Goal: Task Accomplishment & Management: Complete application form

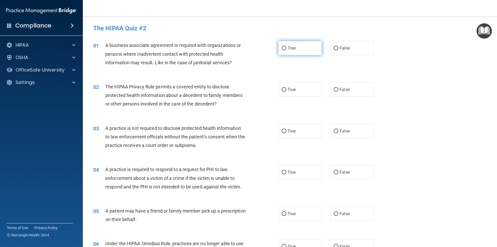
click at [299, 51] on label "True" at bounding box center [299, 48] width 43 height 14
click at [286, 50] on input "True" at bounding box center [284, 48] width 5 height 4
radio input "true"
click at [287, 86] on label "True" at bounding box center [299, 89] width 43 height 14
click at [286, 88] on input "True" at bounding box center [284, 90] width 5 height 4
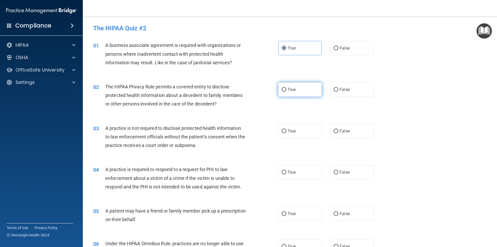
radio input "true"
click at [358, 92] on label "False" at bounding box center [351, 89] width 43 height 14
click at [338, 92] on input "False" at bounding box center [336, 90] width 5 height 4
radio input "true"
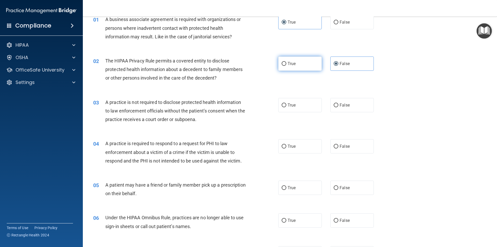
click at [293, 62] on span "True" at bounding box center [291, 63] width 8 height 5
click at [286, 62] on input "True" at bounding box center [284, 64] width 5 height 4
radio input "true"
radio input "false"
click at [351, 110] on label "False" at bounding box center [351, 105] width 43 height 14
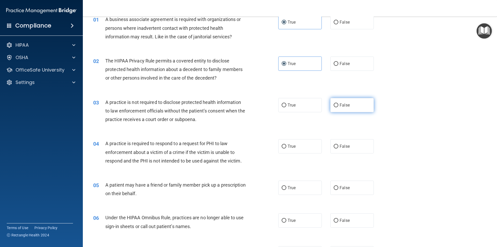
click at [338, 107] on input "False" at bounding box center [336, 105] width 5 height 4
radio input "true"
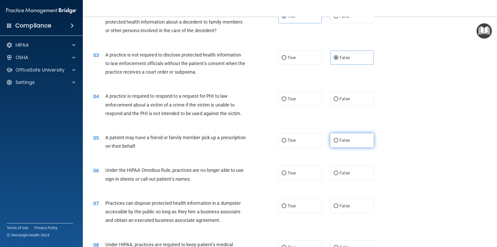
scroll to position [78, 0]
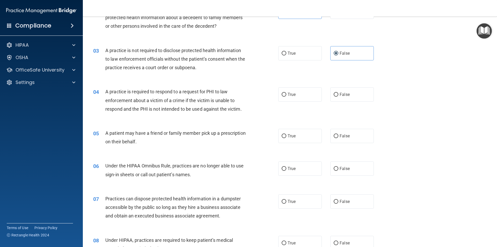
click at [351, 105] on div "04 A practice is required to respond to a request for PHI to law enforcement ab…" at bounding box center [289, 101] width 401 height 41
click at [351, 100] on label "False" at bounding box center [351, 94] width 43 height 14
click at [338, 97] on input "False" at bounding box center [336, 95] width 5 height 4
radio input "true"
click at [346, 131] on label "False" at bounding box center [351, 136] width 43 height 14
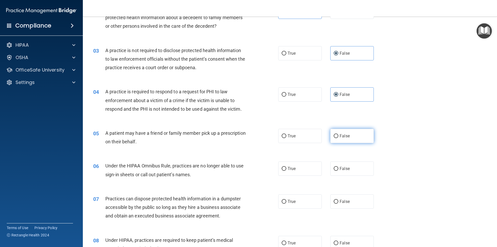
click at [338, 134] on input "False" at bounding box center [336, 136] width 5 height 4
radio input "true"
click at [304, 172] on label "True" at bounding box center [299, 168] width 43 height 14
click at [286, 171] on input "True" at bounding box center [284, 169] width 5 height 4
radio input "true"
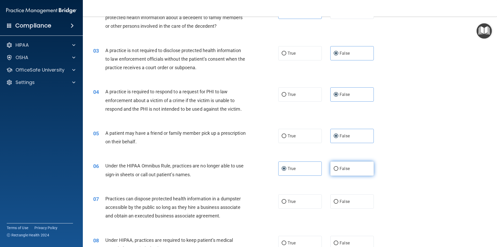
click at [344, 166] on span "False" at bounding box center [344, 168] width 10 height 5
click at [338, 167] on input "False" at bounding box center [336, 169] width 5 height 4
radio input "true"
radio input "false"
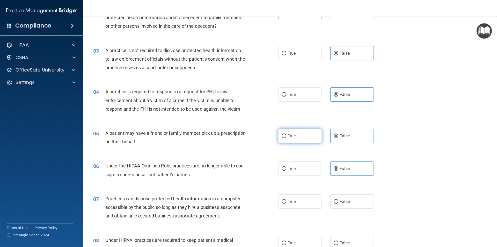
click at [284, 134] on label "True" at bounding box center [299, 136] width 43 height 14
click at [284, 134] on input "True" at bounding box center [284, 136] width 5 height 4
radio input "true"
radio input "false"
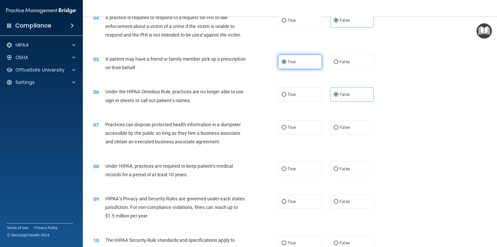
scroll to position [155, 0]
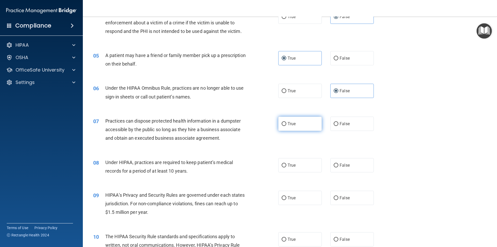
click at [301, 124] on label "True" at bounding box center [299, 123] width 43 height 14
click at [286, 124] on input "True" at bounding box center [284, 124] width 5 height 4
radio input "true"
click at [352, 165] on label "False" at bounding box center [351, 165] width 43 height 14
click at [338, 165] on input "False" at bounding box center [336, 165] width 5 height 4
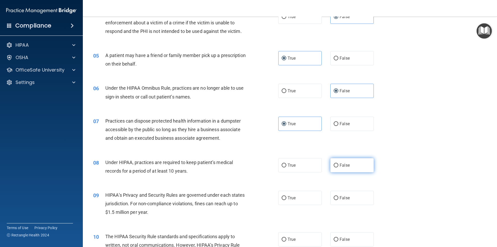
radio input "true"
click at [299, 192] on label "True" at bounding box center [299, 197] width 43 height 14
click at [286, 196] on input "True" at bounding box center [284, 198] width 5 height 4
radio input "true"
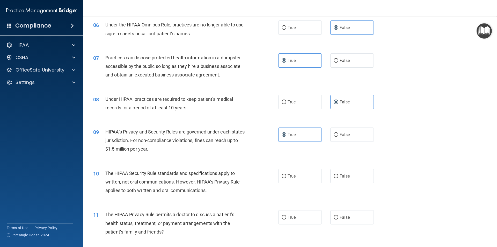
scroll to position [233, 0]
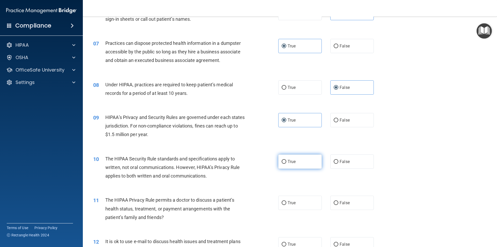
click at [301, 161] on label "True" at bounding box center [299, 161] width 43 height 14
click at [286, 161] on input "True" at bounding box center [284, 162] width 5 height 4
radio input "true"
click at [338, 200] on label "False" at bounding box center [351, 202] width 43 height 14
click at [338, 201] on input "False" at bounding box center [336, 203] width 5 height 4
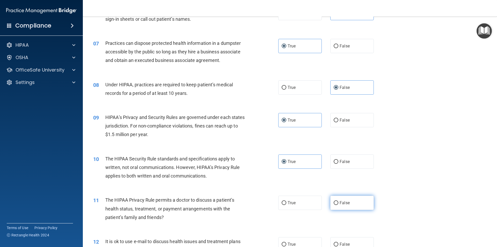
radio input "true"
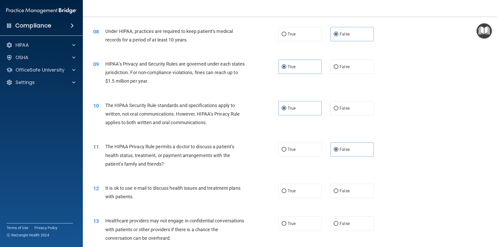
scroll to position [311, 0]
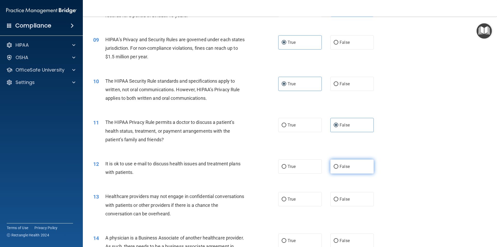
click at [337, 170] on label "False" at bounding box center [351, 166] width 43 height 14
click at [337, 168] on input "False" at bounding box center [336, 167] width 5 height 4
radio input "true"
click at [305, 196] on label "True" at bounding box center [299, 199] width 43 height 14
click at [286, 197] on input "True" at bounding box center [284, 199] width 5 height 4
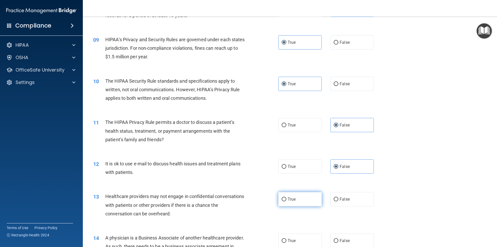
radio input "true"
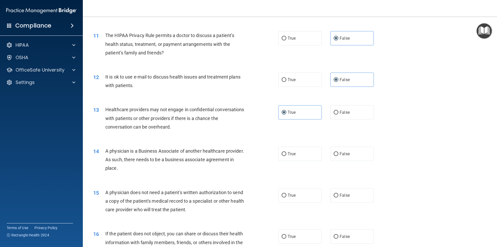
scroll to position [414, 0]
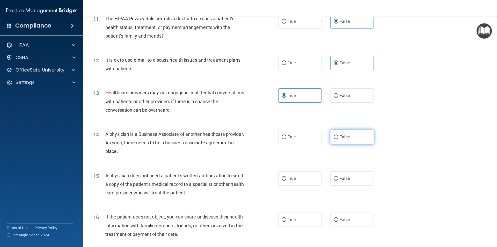
click at [343, 142] on label "False" at bounding box center [351, 137] width 43 height 14
click at [338, 139] on input "False" at bounding box center [336, 137] width 5 height 4
radio input "true"
click at [344, 176] on span "False" at bounding box center [344, 178] width 10 height 5
click at [338, 176] on input "False" at bounding box center [336, 178] width 5 height 4
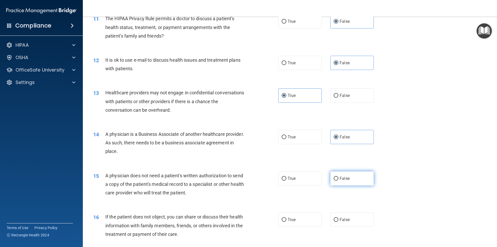
radio input "true"
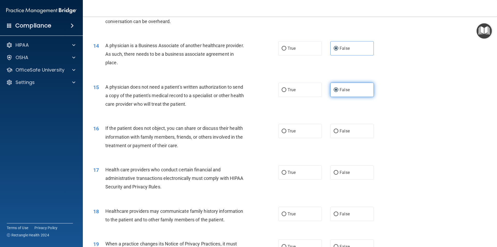
scroll to position [518, 0]
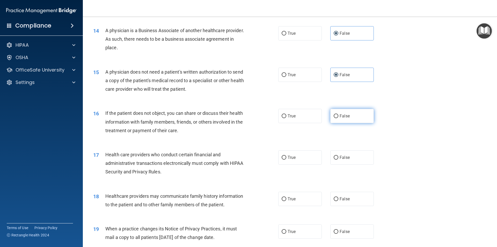
click at [340, 122] on label "False" at bounding box center [351, 116] width 43 height 14
click at [338, 118] on input "False" at bounding box center [336, 116] width 5 height 4
radio input "true"
click at [345, 155] on span "False" at bounding box center [344, 157] width 10 height 5
click at [338, 156] on input "False" at bounding box center [336, 158] width 5 height 4
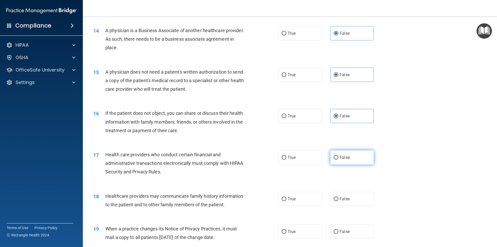
radio input "true"
click at [304, 198] on label "True" at bounding box center [299, 198] width 43 height 14
click at [286, 198] on input "True" at bounding box center [284, 199] width 5 height 4
radio input "true"
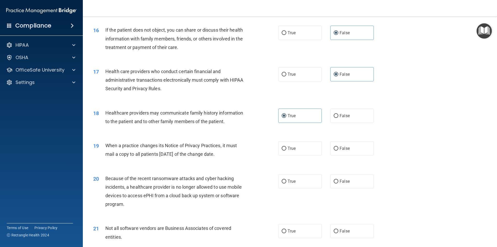
scroll to position [621, 0]
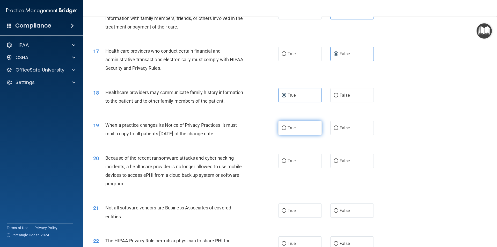
click at [301, 122] on label "True" at bounding box center [299, 128] width 43 height 14
click at [286, 126] on input "True" at bounding box center [284, 128] width 5 height 4
radio input "true"
click at [297, 157] on label "True" at bounding box center [299, 160] width 43 height 14
click at [286, 159] on input "True" at bounding box center [284, 161] width 5 height 4
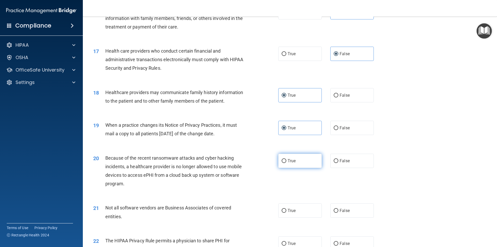
radio input "true"
click at [340, 216] on label "False" at bounding box center [351, 210] width 43 height 14
click at [338, 212] on input "False" at bounding box center [336, 211] width 5 height 4
radio input "true"
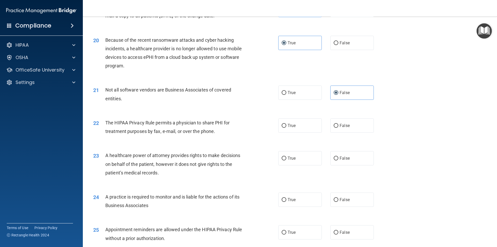
scroll to position [750, 0]
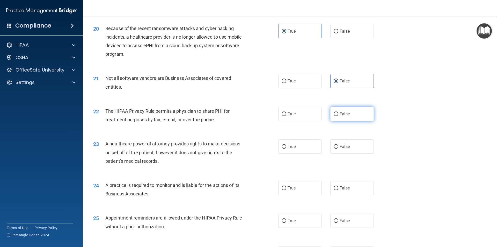
click at [347, 121] on label "False" at bounding box center [351, 114] width 43 height 14
click at [338, 116] on input "False" at bounding box center [336, 114] width 5 height 4
radio input "true"
click at [308, 142] on label "True" at bounding box center [299, 146] width 43 height 14
click at [286, 145] on input "True" at bounding box center [284, 147] width 5 height 4
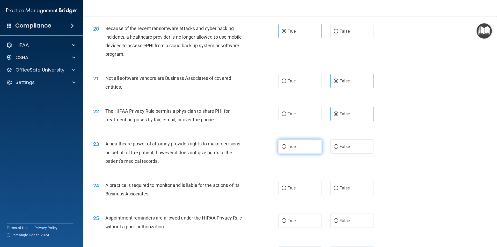
radio input "true"
click at [335, 188] on input "False" at bounding box center [336, 188] width 5 height 4
radio input "true"
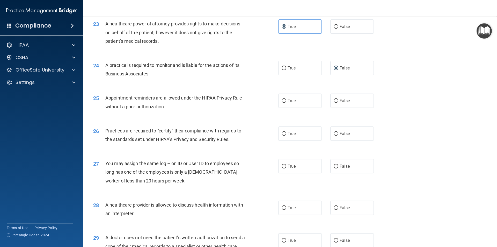
scroll to position [880, 0]
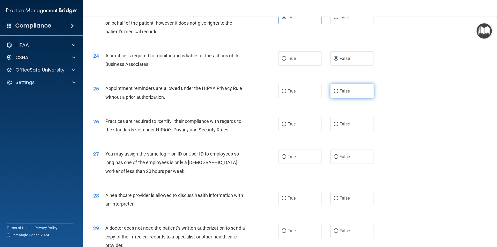
click at [342, 95] on label "False" at bounding box center [351, 91] width 43 height 14
click at [338, 93] on input "False" at bounding box center [336, 91] width 5 height 4
radio input "true"
click at [343, 123] on span "False" at bounding box center [344, 123] width 10 height 5
click at [338, 123] on input "False" at bounding box center [336, 124] width 5 height 4
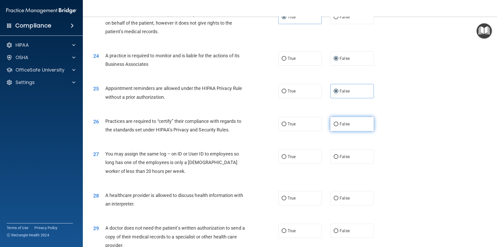
radio input "true"
click at [342, 154] on span "False" at bounding box center [344, 156] width 10 height 5
click at [338, 155] on input "False" at bounding box center [336, 157] width 5 height 4
radio input "true"
click at [305, 197] on label "True" at bounding box center [299, 198] width 43 height 14
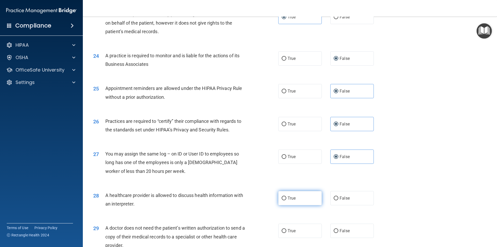
click at [286, 197] on input "True" at bounding box center [284, 198] width 5 height 4
radio input "true"
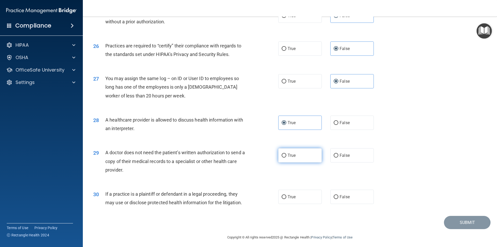
scroll to position [958, 0]
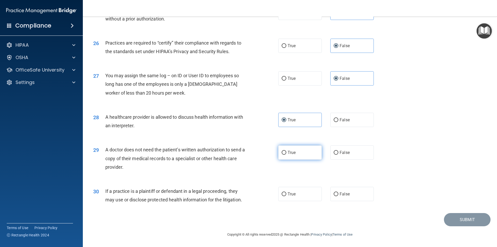
click at [304, 149] on label "True" at bounding box center [299, 152] width 43 height 14
click at [286, 151] on input "True" at bounding box center [284, 153] width 5 height 4
radio input "true"
click at [297, 196] on label "True" at bounding box center [299, 194] width 43 height 14
click at [286, 196] on input "True" at bounding box center [284, 194] width 5 height 4
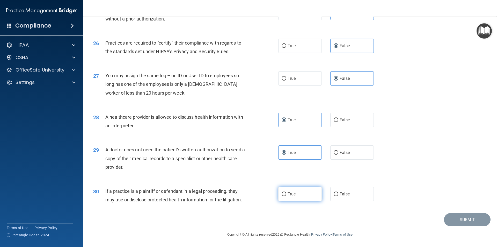
radio input "true"
click at [452, 224] on button "Submit" at bounding box center [467, 219] width 47 height 13
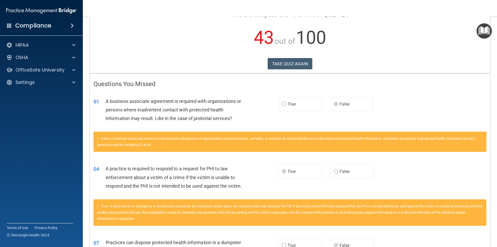
scroll to position [78, 0]
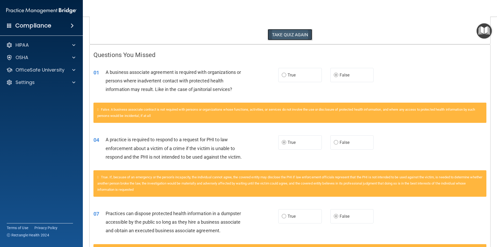
click at [295, 32] on button "TAKE QUIZ AGAIN" at bounding box center [290, 34] width 45 height 11
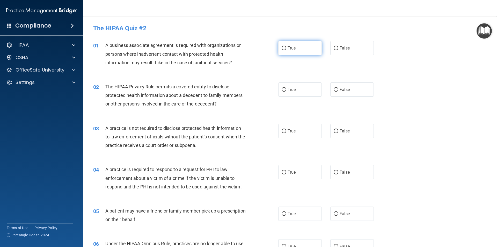
click at [300, 46] on label "True" at bounding box center [299, 48] width 43 height 14
click at [286, 46] on input "True" at bounding box center [284, 48] width 5 height 4
radio input "true"
click at [336, 93] on label "False" at bounding box center [351, 89] width 43 height 14
click at [336, 92] on input "False" at bounding box center [336, 90] width 5 height 4
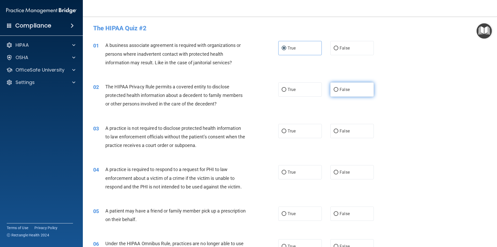
radio input "true"
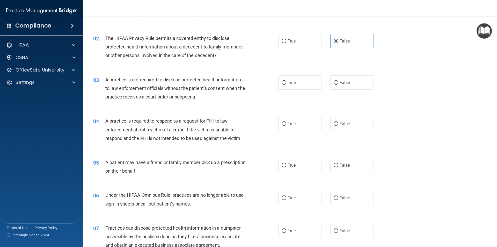
scroll to position [52, 0]
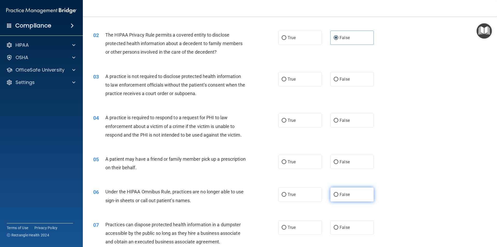
click at [340, 195] on span "False" at bounding box center [344, 194] width 10 height 5
click at [338, 195] on input "False" at bounding box center [336, 195] width 5 height 4
radio input "true"
click at [310, 163] on label "True" at bounding box center [299, 161] width 43 height 14
click at [286, 163] on input "True" at bounding box center [284, 162] width 5 height 4
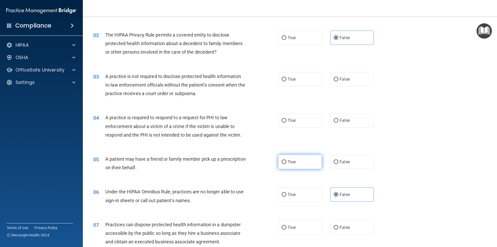
radio input "true"
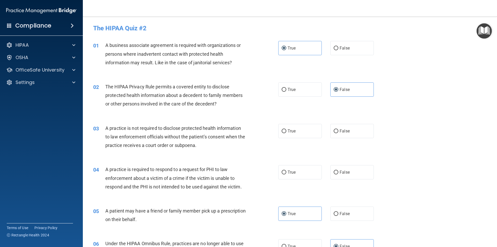
scroll to position [26, 0]
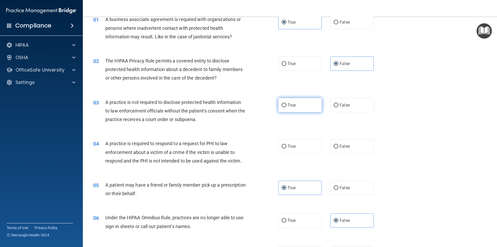
click at [289, 104] on span "True" at bounding box center [291, 104] width 8 height 5
click at [286, 104] on input "True" at bounding box center [284, 105] width 5 height 4
radio input "true"
drag, startPoint x: 296, startPoint y: 143, endPoint x: 299, endPoint y: 145, distance: 3.7
click at [296, 143] on label "True" at bounding box center [299, 146] width 43 height 14
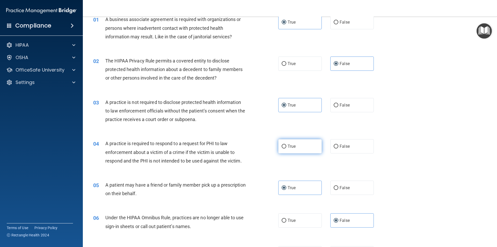
click at [286, 144] on input "True" at bounding box center [284, 146] width 5 height 4
radio input "true"
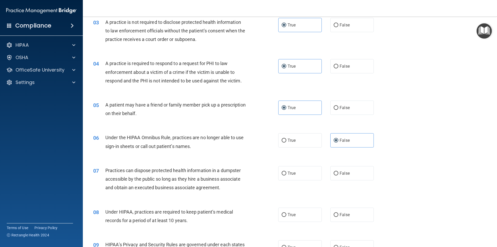
scroll to position [129, 0]
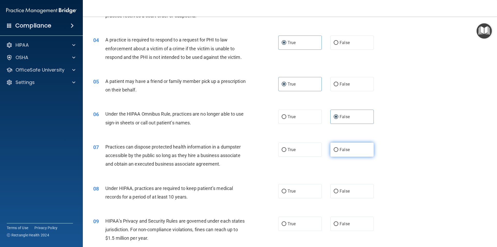
click at [345, 149] on span "False" at bounding box center [344, 149] width 10 height 5
click at [338, 149] on input "False" at bounding box center [336, 150] width 5 height 4
radio input "true"
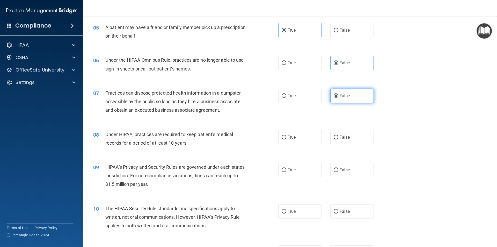
scroll to position [207, 0]
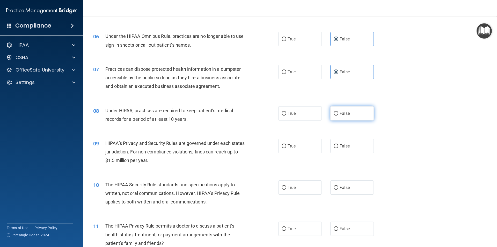
click at [340, 115] on span "False" at bounding box center [344, 113] width 10 height 5
click at [338, 115] on input "False" at bounding box center [336, 114] width 5 height 4
radio input "true"
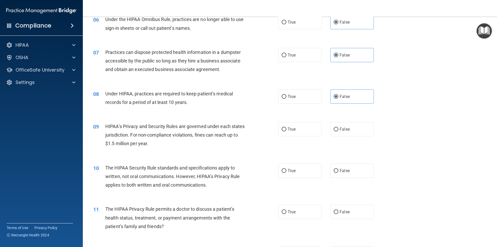
scroll to position [233, 0]
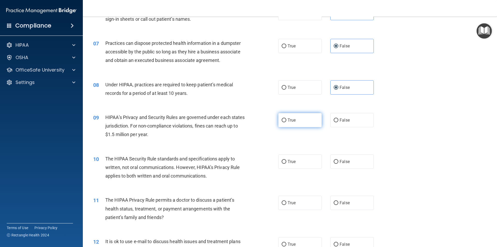
click at [305, 125] on label "True" at bounding box center [299, 120] width 43 height 14
click at [286, 122] on input "True" at bounding box center [284, 120] width 5 height 4
radio input "true"
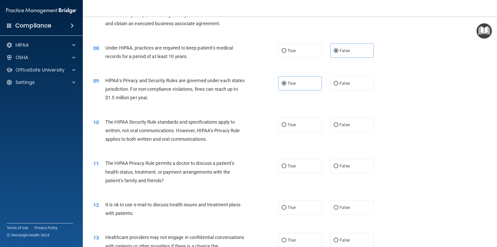
scroll to position [285, 0]
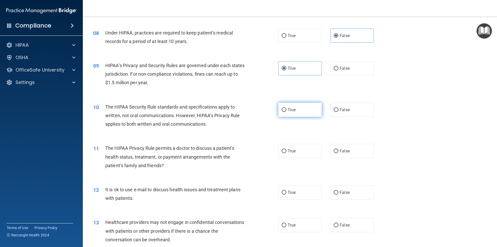
click at [298, 106] on label "True" at bounding box center [299, 109] width 43 height 14
click at [286, 108] on input "True" at bounding box center [284, 110] width 5 height 4
radio input "true"
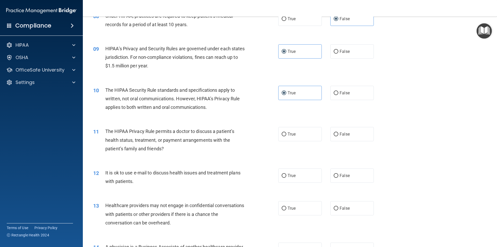
scroll to position [336, 0]
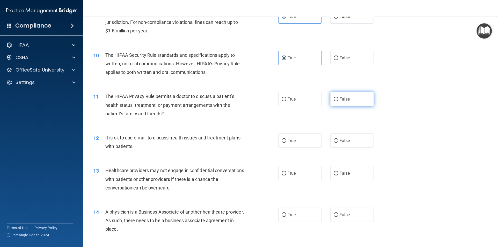
click at [344, 100] on span "False" at bounding box center [344, 99] width 10 height 5
click at [338, 100] on input "False" at bounding box center [336, 99] width 5 height 4
radio input "true"
click at [299, 137] on label "True" at bounding box center [299, 140] width 43 height 14
click at [286, 139] on input "True" at bounding box center [284, 141] width 5 height 4
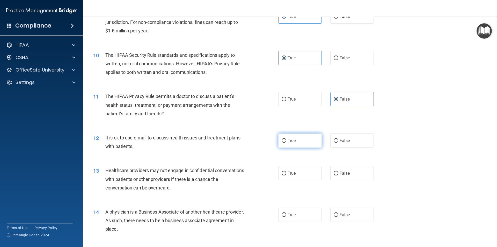
radio input "true"
click at [318, 98] on label "True" at bounding box center [299, 99] width 43 height 14
click at [286, 98] on input "True" at bounding box center [284, 99] width 5 height 4
radio input "true"
radio input "false"
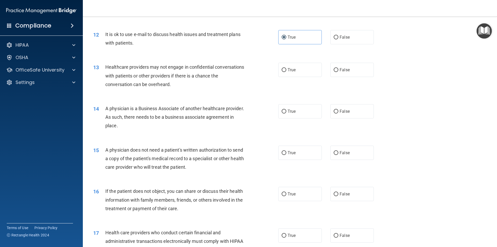
scroll to position [440, 0]
click at [342, 71] on span "False" at bounding box center [344, 69] width 10 height 5
click at [338, 71] on input "False" at bounding box center [336, 70] width 5 height 4
radio input "true"
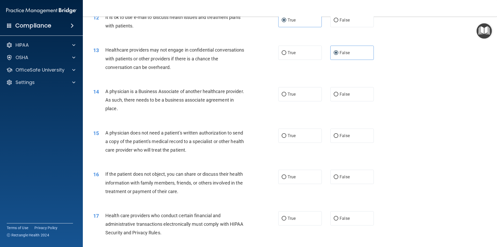
scroll to position [466, 0]
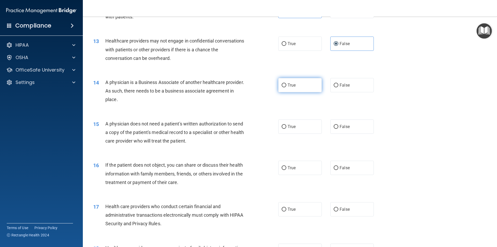
click at [304, 81] on label "True" at bounding box center [299, 85] width 43 height 14
click at [286, 83] on input "True" at bounding box center [284, 85] width 5 height 4
radio input "true"
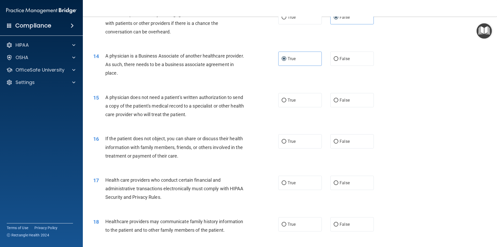
scroll to position [518, 0]
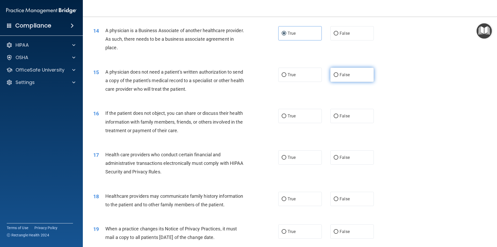
click at [342, 77] on span "False" at bounding box center [344, 74] width 10 height 5
click at [338, 77] on input "False" at bounding box center [336, 75] width 5 height 4
radio input "true"
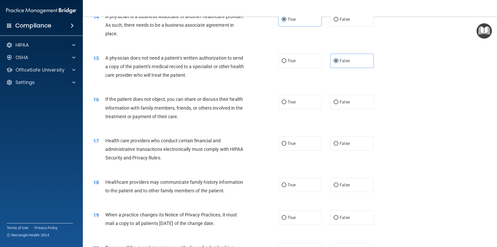
scroll to position [543, 0]
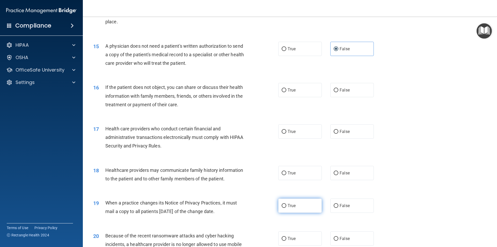
click at [296, 206] on label "True" at bounding box center [299, 205] width 43 height 14
click at [286, 206] on input "True" at bounding box center [284, 206] width 5 height 4
radio input "true"
click at [295, 126] on label "True" at bounding box center [299, 131] width 43 height 14
click at [286, 130] on input "True" at bounding box center [284, 132] width 5 height 4
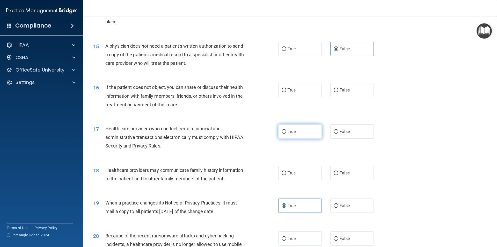
radio input "true"
click at [366, 94] on label "False" at bounding box center [351, 90] width 43 height 14
click at [338, 92] on input "False" at bounding box center [336, 90] width 5 height 4
radio input "true"
click at [304, 88] on label "True" at bounding box center [299, 90] width 43 height 14
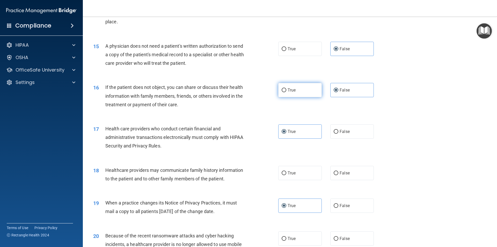
click at [286, 88] on input "True" at bounding box center [284, 90] width 5 height 4
radio input "true"
radio input "false"
click at [352, 169] on label "False" at bounding box center [351, 173] width 43 height 14
click at [338, 171] on input "False" at bounding box center [336, 173] width 5 height 4
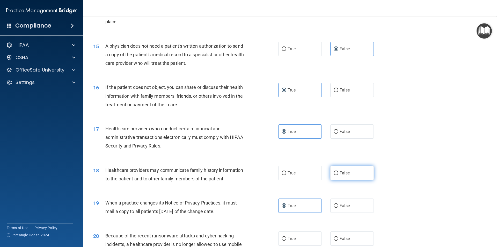
radio input "true"
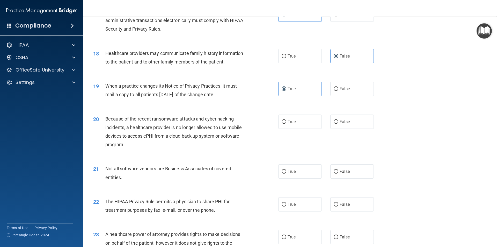
scroll to position [725, 0]
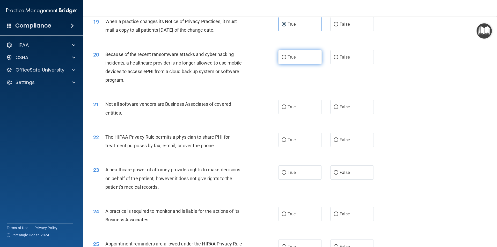
click at [301, 58] on label "True" at bounding box center [299, 57] width 43 height 14
click at [286, 58] on input "True" at bounding box center [284, 57] width 5 height 4
radio input "true"
click at [299, 106] on label "True" at bounding box center [299, 107] width 43 height 14
click at [286, 106] on input "True" at bounding box center [284, 107] width 5 height 4
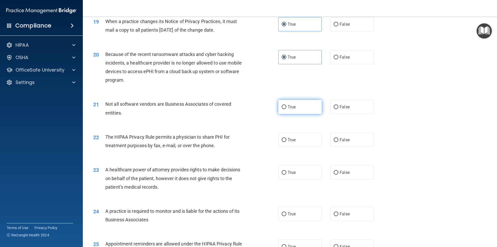
radio input "true"
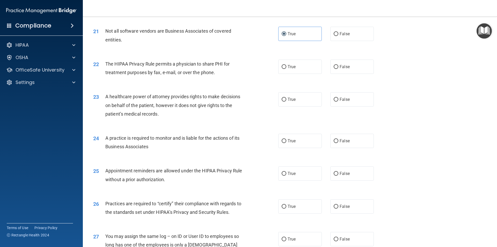
scroll to position [802, 0]
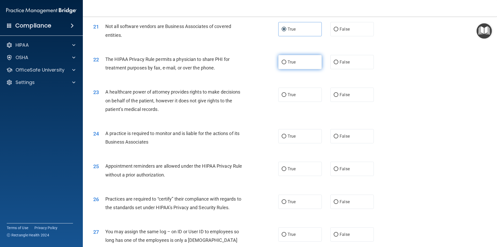
click at [314, 61] on label "True" at bounding box center [299, 62] width 43 height 14
click at [286, 61] on input "True" at bounding box center [284, 62] width 5 height 4
radio input "true"
click at [313, 94] on label "True" at bounding box center [299, 94] width 43 height 14
click at [286, 94] on input "True" at bounding box center [284, 95] width 5 height 4
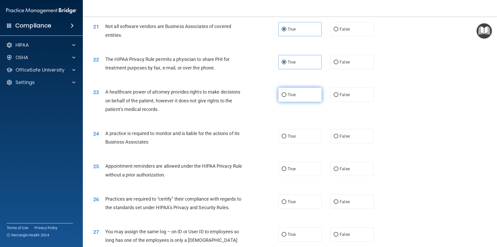
radio input "true"
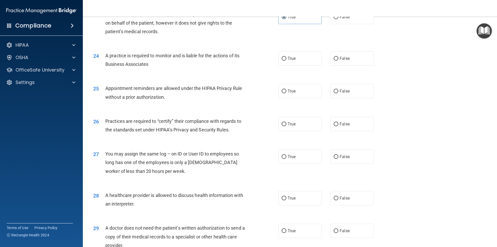
scroll to position [957, 0]
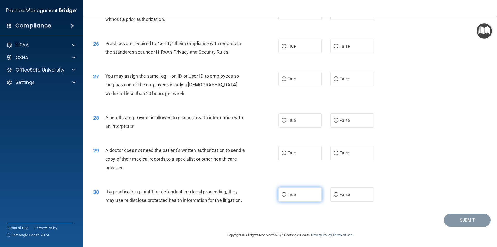
click at [290, 190] on label "True" at bounding box center [299, 194] width 43 height 14
click at [286, 193] on input "True" at bounding box center [284, 195] width 5 height 4
radio input "true"
click at [287, 156] on label "True" at bounding box center [299, 153] width 43 height 14
click at [286, 155] on input "True" at bounding box center [284, 153] width 5 height 4
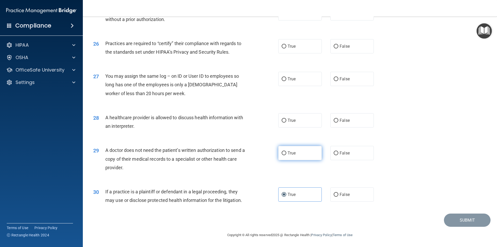
radio input "true"
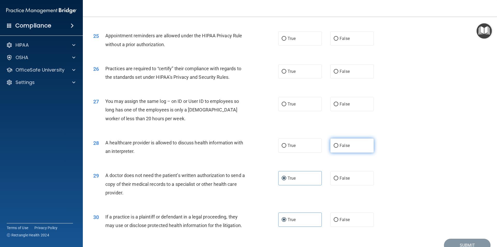
scroll to position [932, 0]
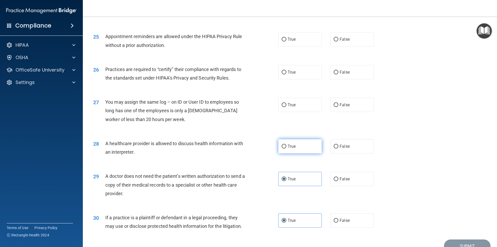
click at [306, 144] on label "True" at bounding box center [299, 146] width 43 height 14
click at [286, 144] on input "True" at bounding box center [284, 146] width 5 height 4
radio input "true"
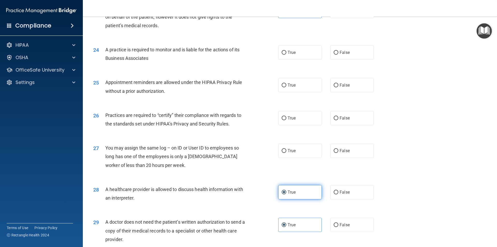
scroll to position [880, 0]
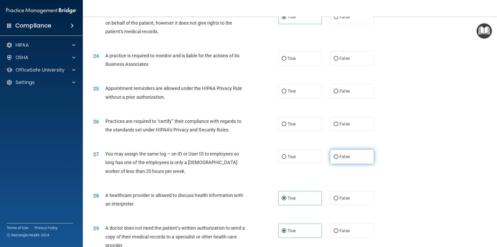
click at [339, 155] on span "False" at bounding box center [344, 156] width 10 height 5
click at [338, 155] on input "False" at bounding box center [336, 157] width 5 height 4
radio input "true"
click at [299, 127] on label "True" at bounding box center [299, 124] width 43 height 14
click at [286, 126] on input "True" at bounding box center [284, 124] width 5 height 4
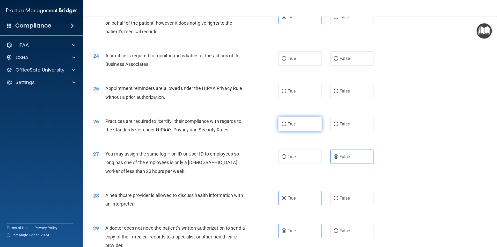
radio input "true"
click at [303, 61] on label "True" at bounding box center [299, 58] width 43 height 14
click at [286, 61] on input "True" at bounding box center [284, 59] width 5 height 4
radio input "true"
click at [300, 87] on label "True" at bounding box center [299, 91] width 43 height 14
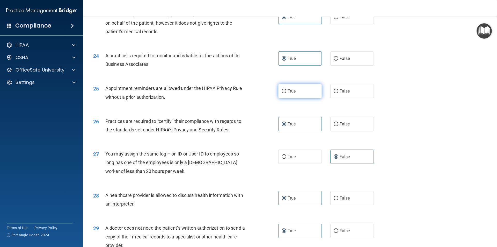
click at [286, 89] on input "True" at bounding box center [284, 91] width 5 height 4
radio input "true"
click at [349, 91] on label "False" at bounding box center [351, 91] width 43 height 14
click at [338, 91] on input "False" at bounding box center [336, 91] width 5 height 4
radio input "true"
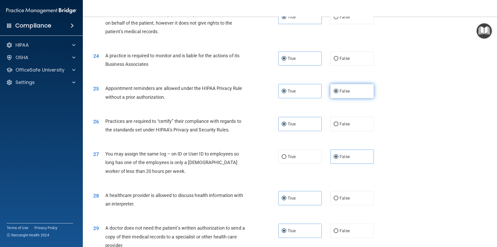
radio input "false"
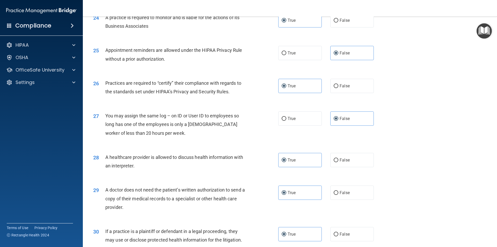
scroll to position [958, 0]
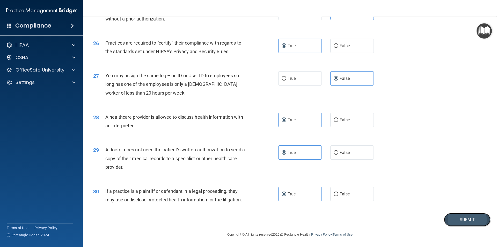
click at [454, 221] on button "Submit" at bounding box center [467, 219] width 47 height 13
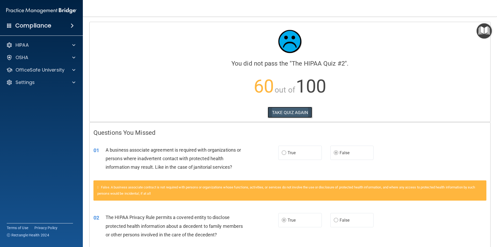
click at [288, 110] on button "TAKE QUIZ AGAIN" at bounding box center [290, 112] width 45 height 11
